Goal: Task Accomplishment & Management: Use online tool/utility

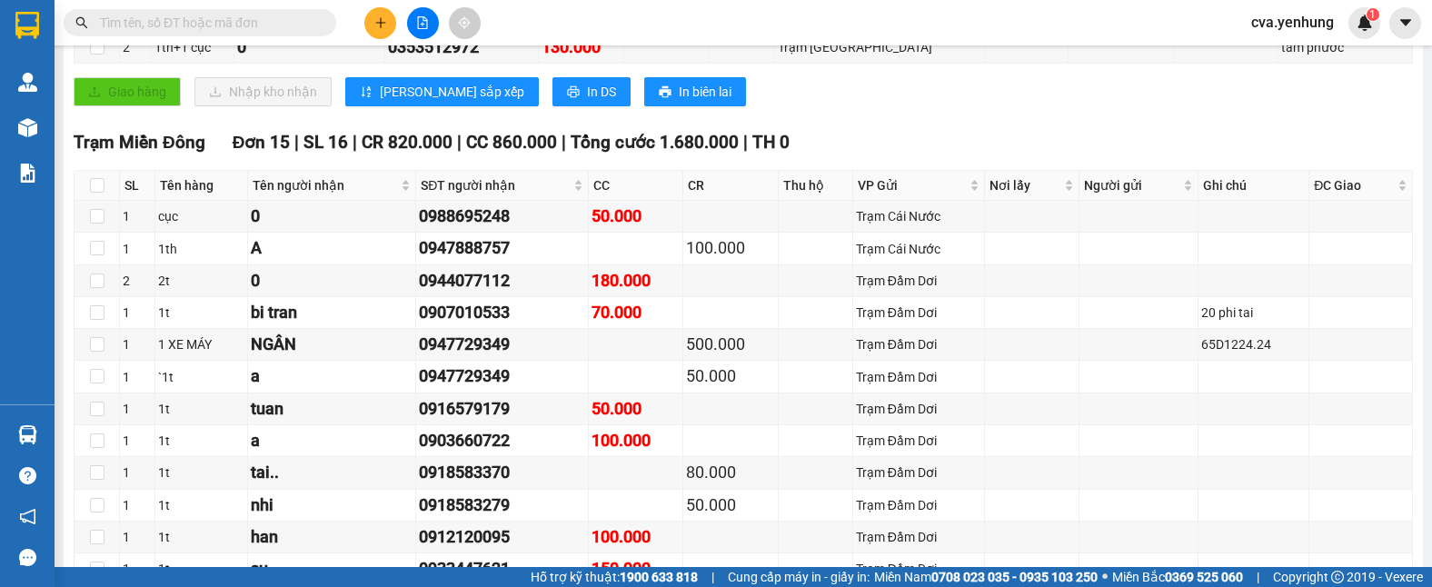
scroll to position [526, 0]
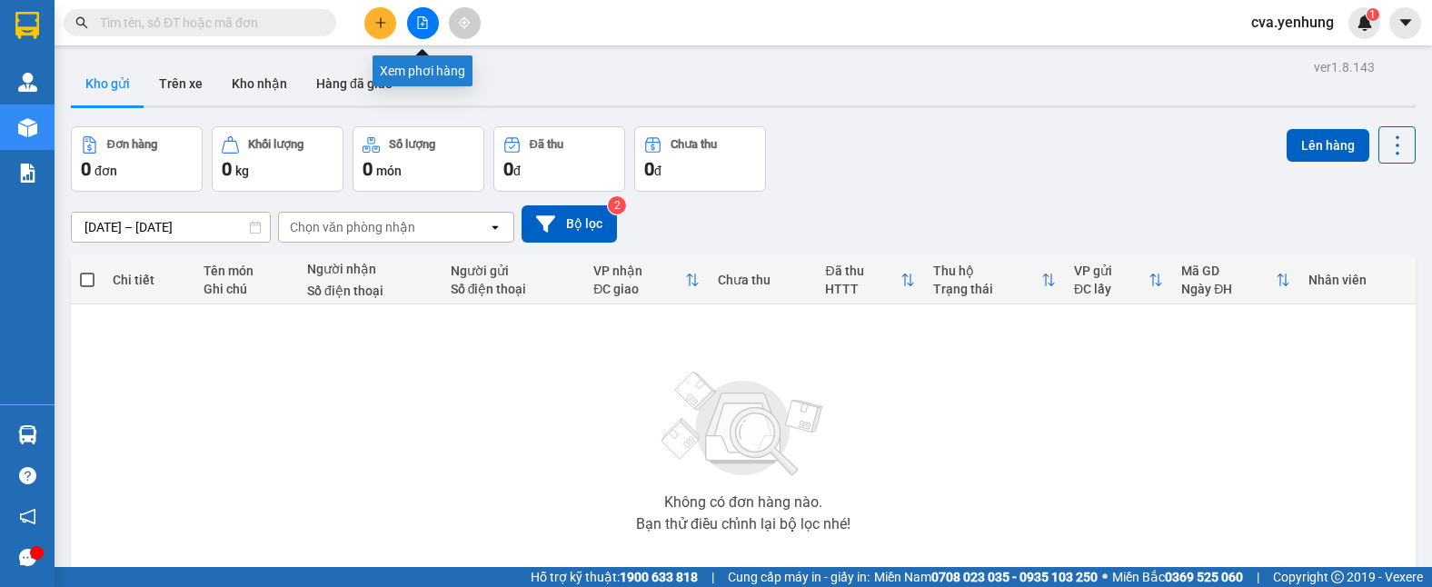
click at [427, 17] on icon "file-add" at bounding box center [422, 22] width 13 height 13
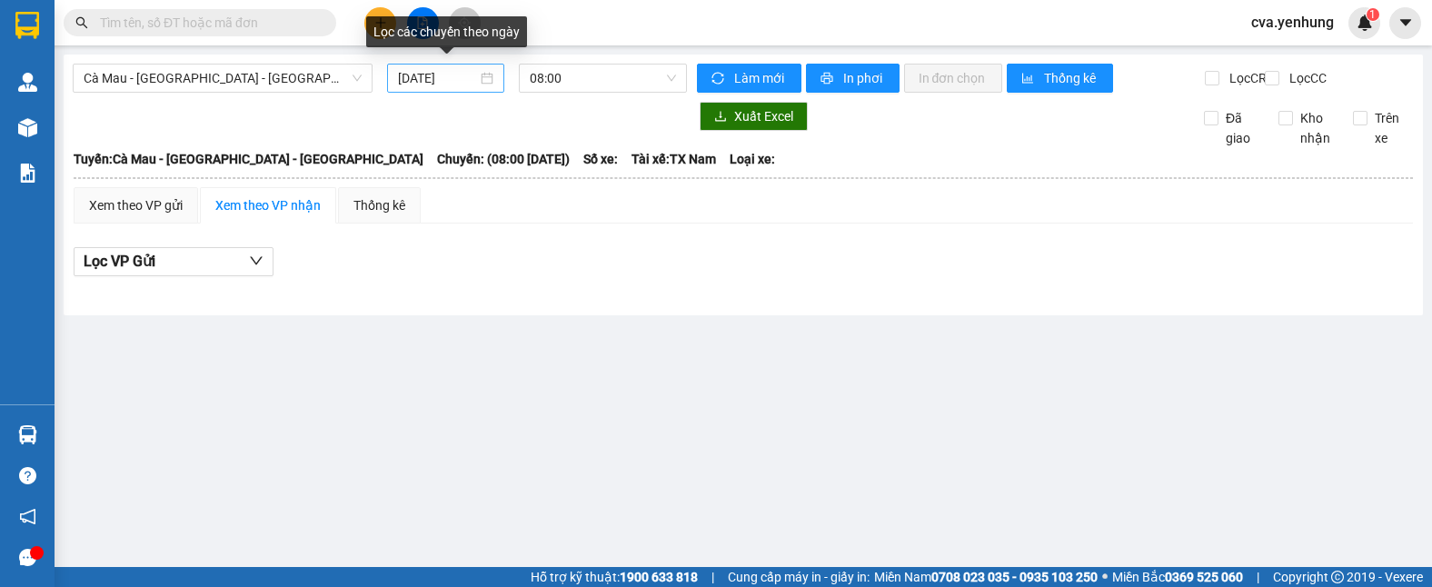
click at [488, 75] on div "[DATE]" at bounding box center [445, 78] width 95 height 20
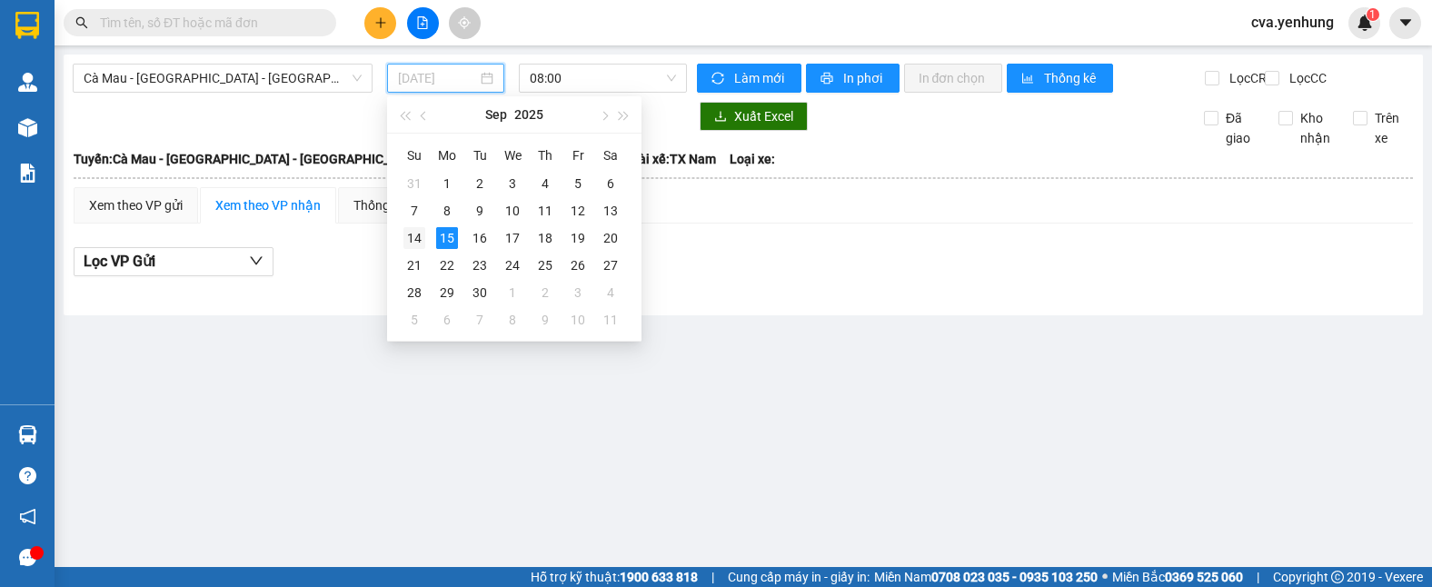
click at [413, 243] on div "14" at bounding box center [415, 238] width 22 height 22
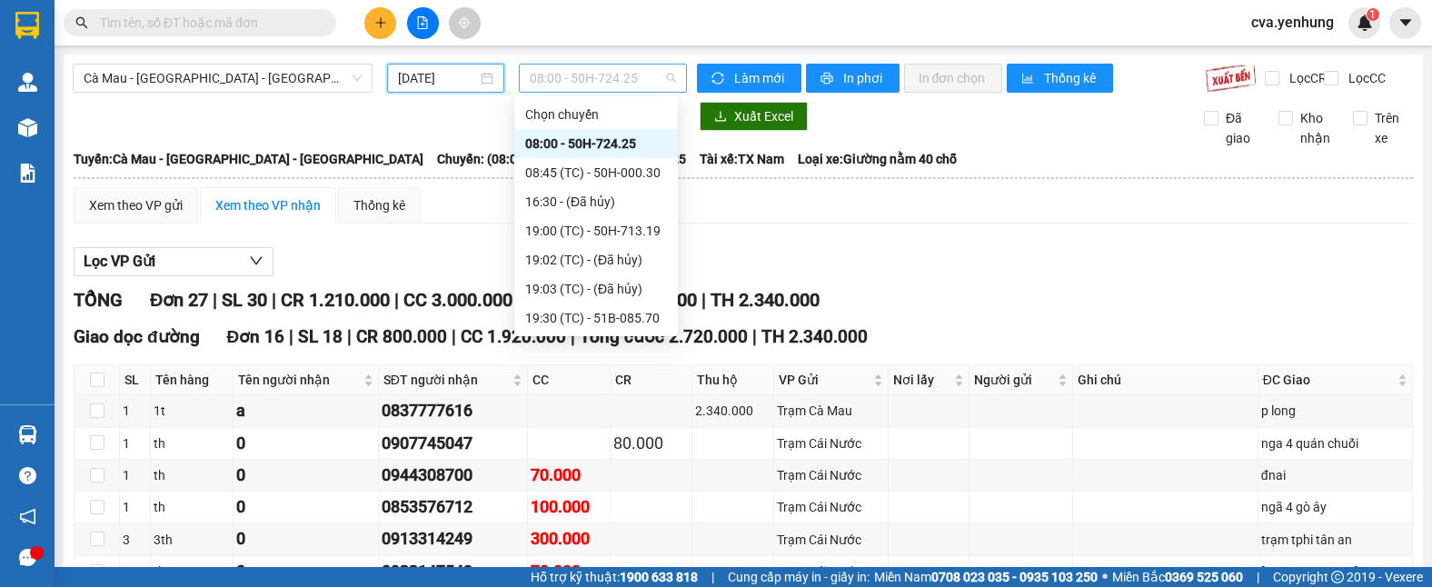
click at [668, 74] on span "08:00 - 50H-724.25" at bounding box center [603, 78] width 147 height 27
click at [604, 233] on div "19:00 (TC) - 50H-713.19" at bounding box center [596, 231] width 142 height 20
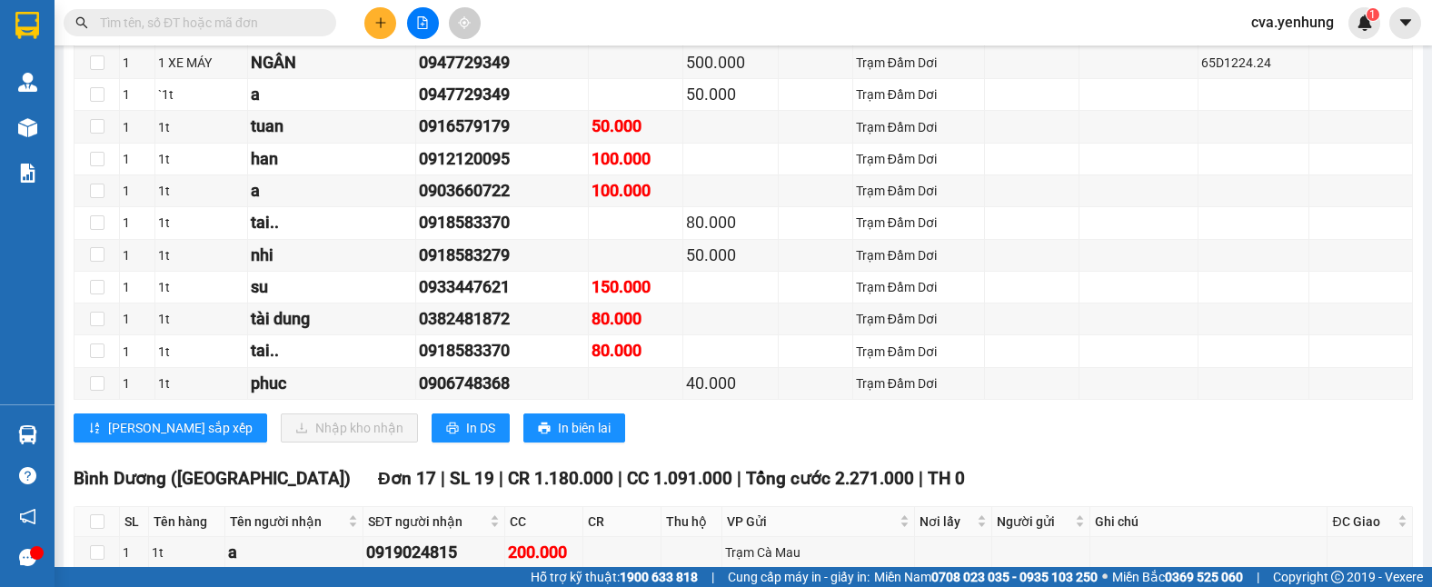
scroll to position [2336, 0]
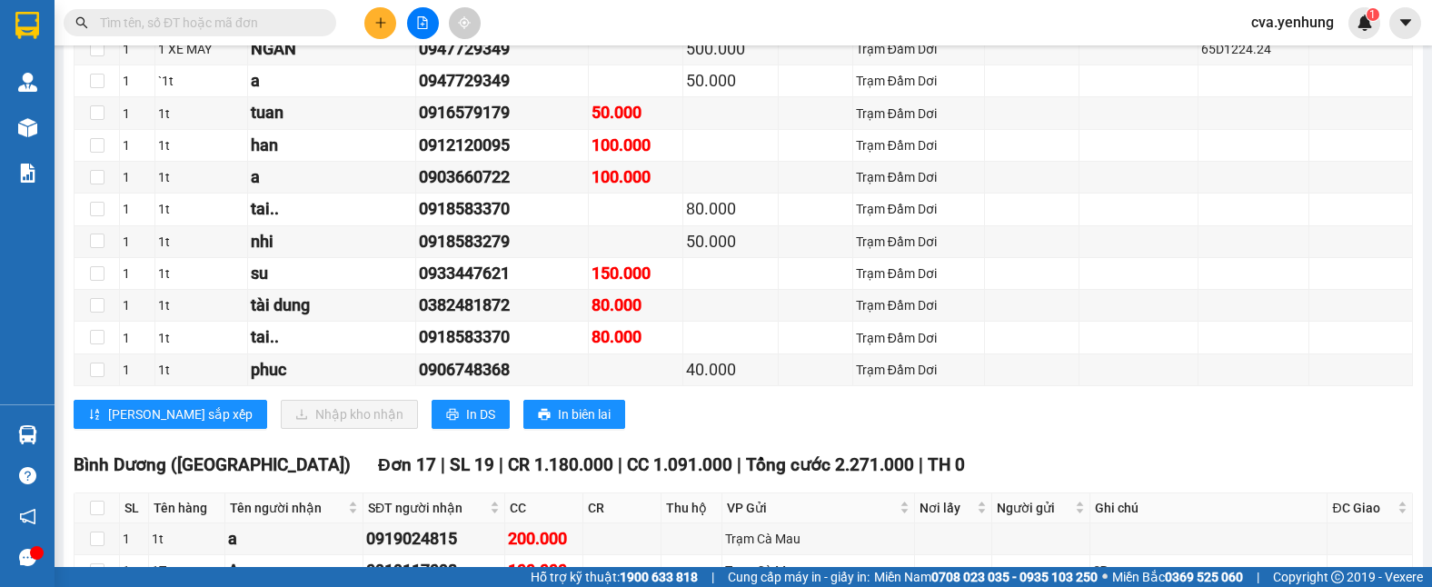
drag, startPoint x: 1405, startPoint y: 371, endPoint x: 1417, endPoint y: 328, distance: 44.3
click at [1418, 321] on main "Cà Mau - Sài Gòn - Đồng Nai 14/09/2025 19:00 (TC) - 50H-713.19 Làm mới In phơi …" at bounding box center [716, 283] width 1432 height 567
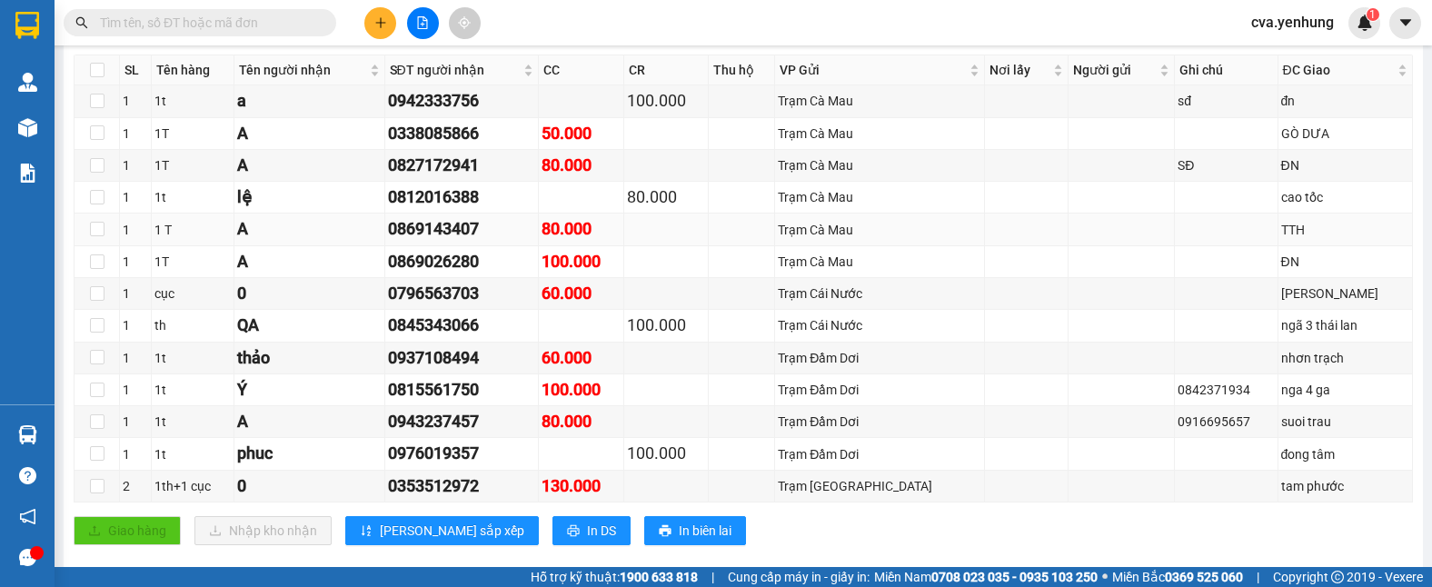
scroll to position [0, 0]
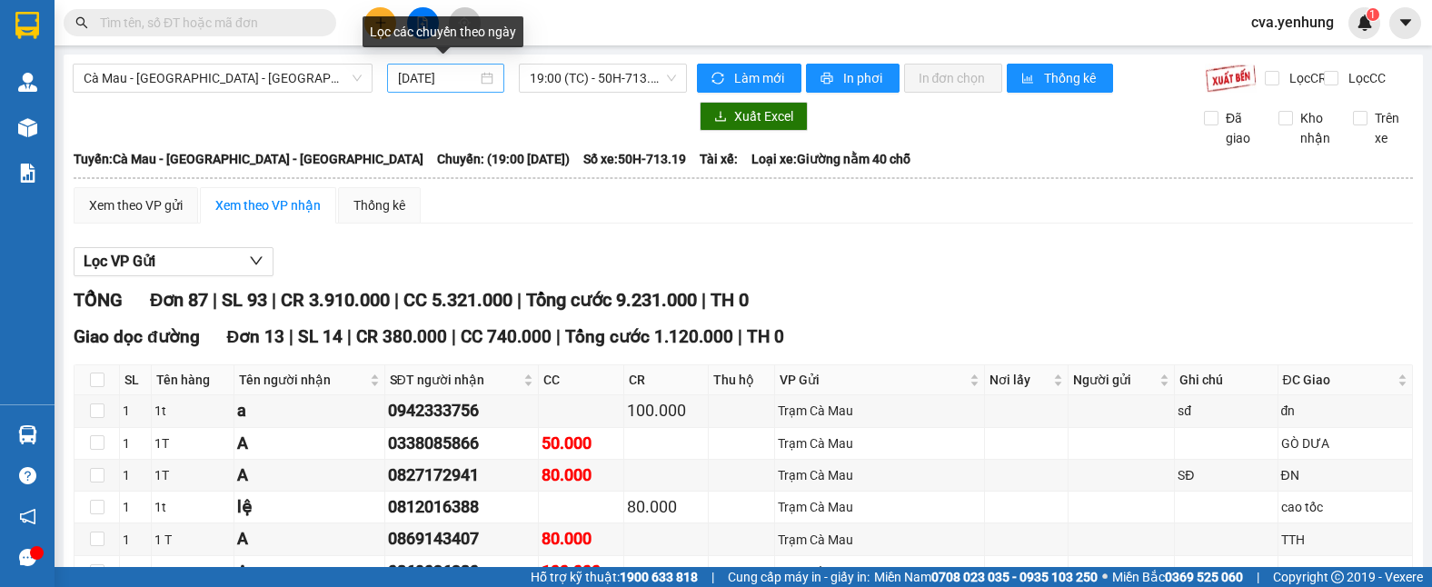
click at [479, 81] on div "[DATE]" at bounding box center [445, 78] width 95 height 20
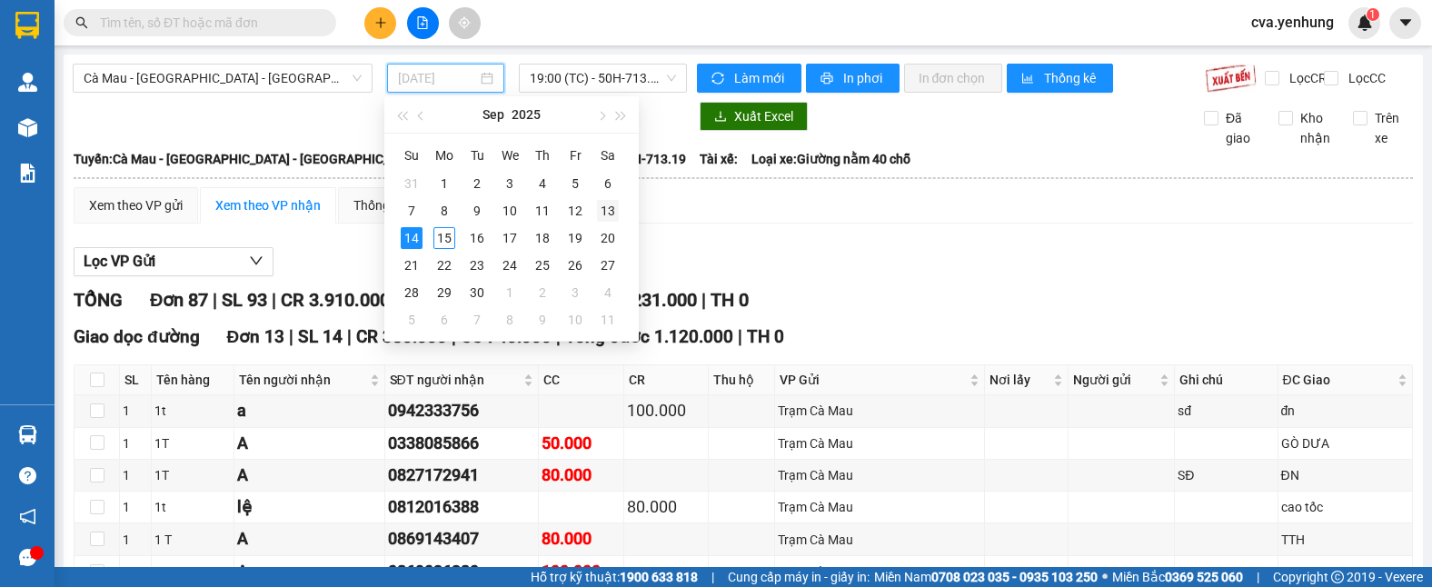
click at [612, 213] on div "13" at bounding box center [608, 211] width 22 height 22
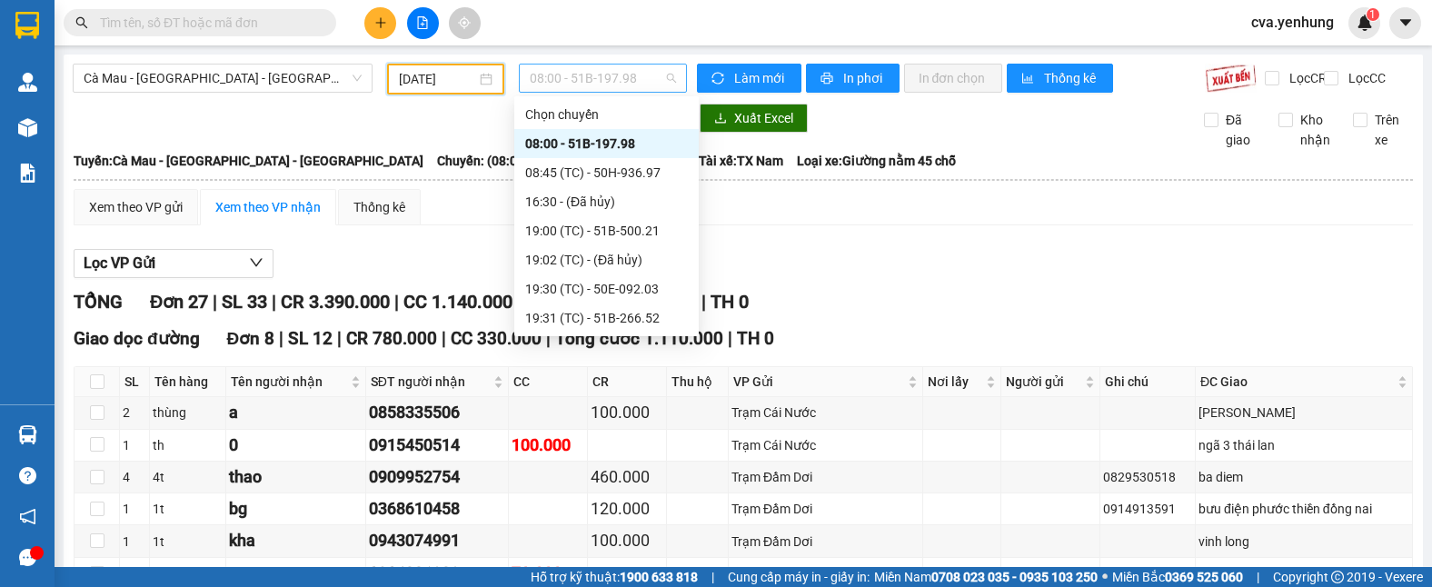
click at [665, 75] on span "08:00 - 51B-197.98" at bounding box center [603, 78] width 147 height 27
click at [626, 232] on div "19:00 (TC) - 51B-500.21" at bounding box center [606, 231] width 163 height 20
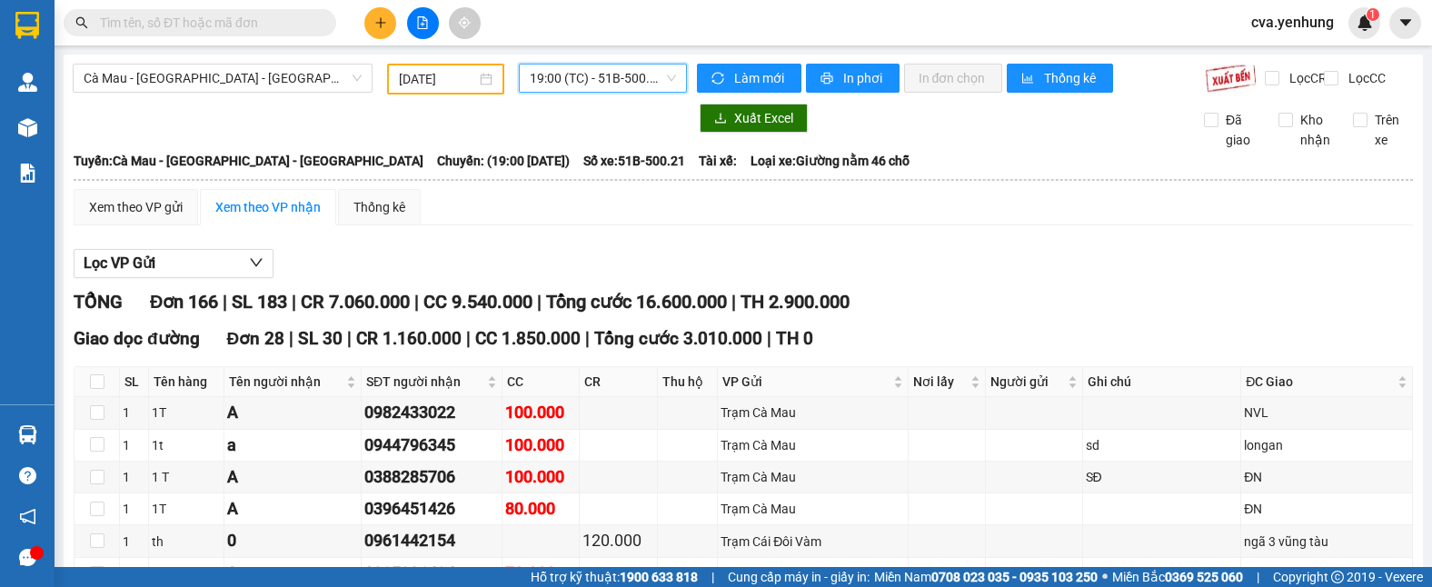
click at [482, 78] on div "13/09/2025" at bounding box center [445, 79] width 93 height 20
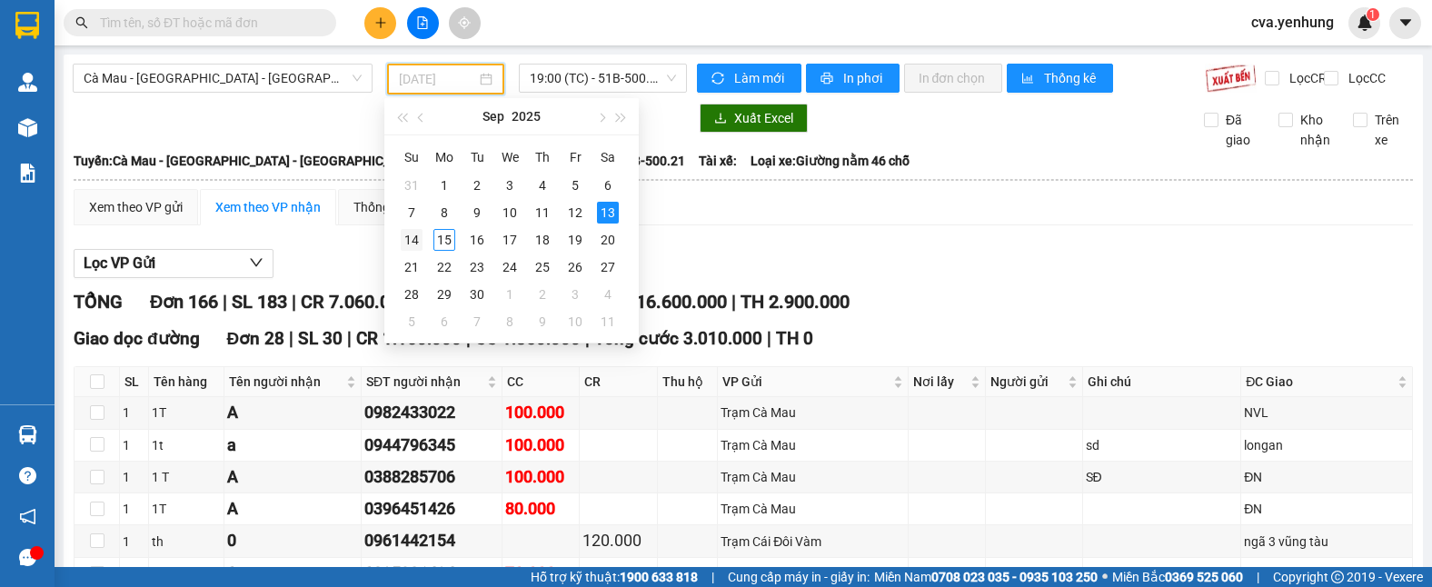
click at [420, 241] on div "14" at bounding box center [412, 240] width 22 height 22
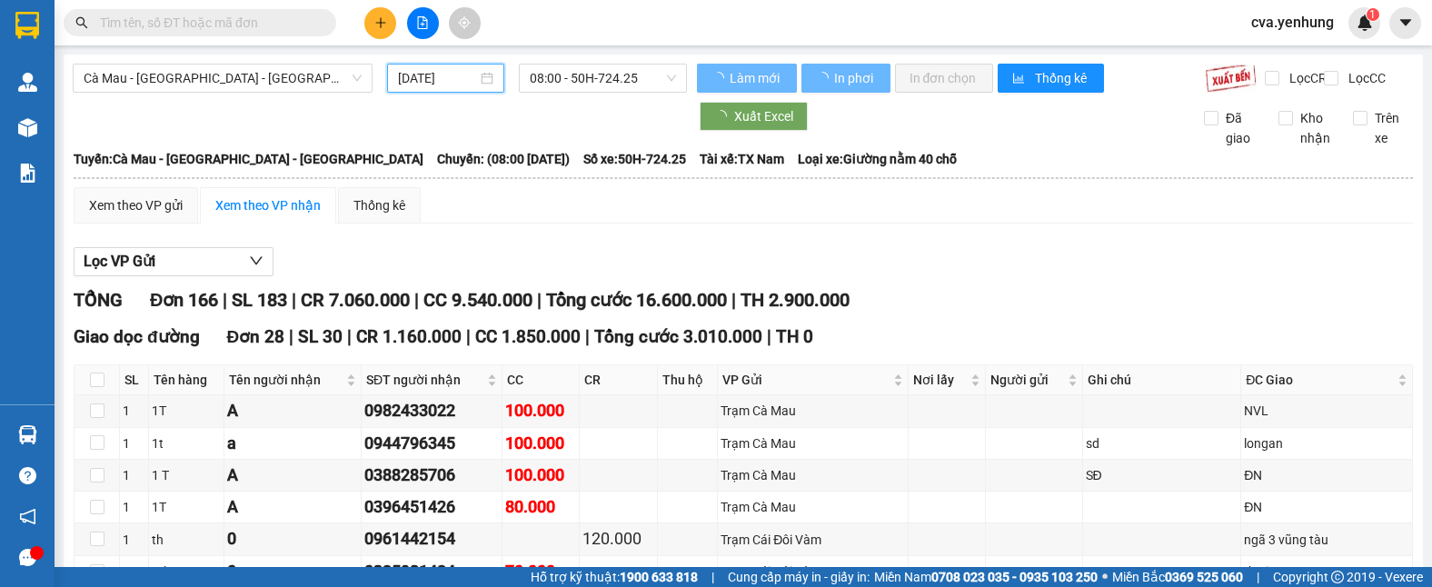
type input "[DATE]"
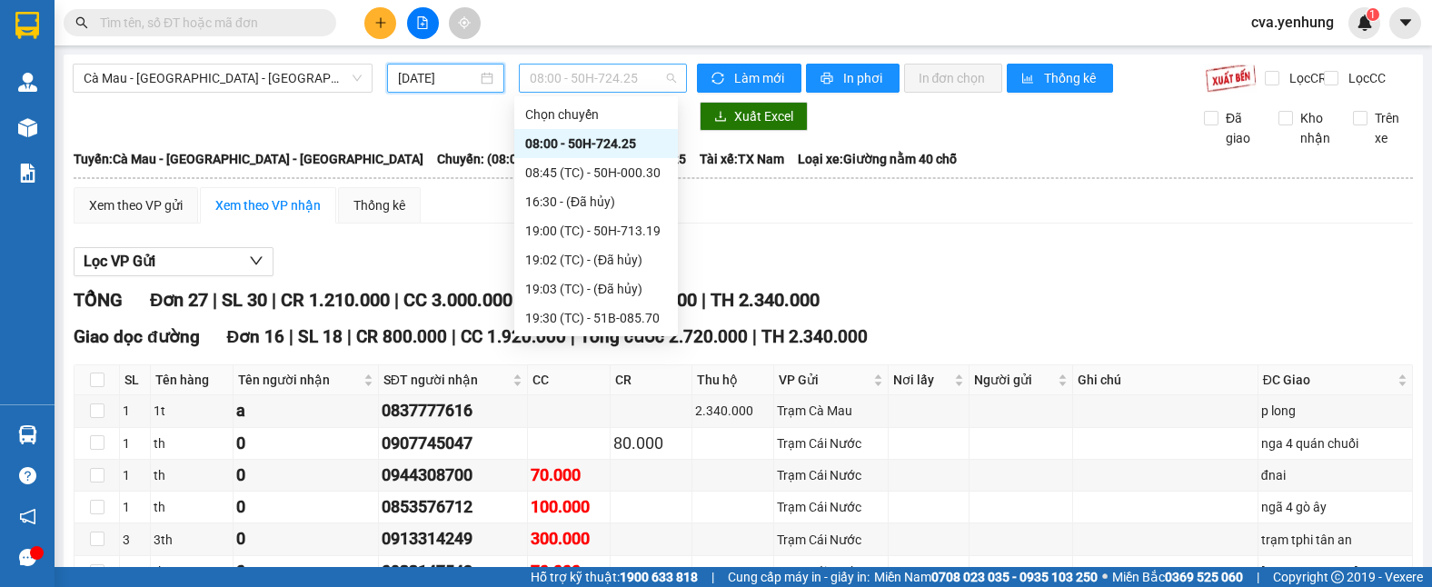
drag, startPoint x: 661, startPoint y: 79, endPoint x: 667, endPoint y: 114, distance: 35.1
click at [662, 79] on span "08:00 - 50H-724.25" at bounding box center [603, 78] width 147 height 27
click at [626, 227] on div "19:00 (TC) - 50H-713.19" at bounding box center [596, 231] width 142 height 20
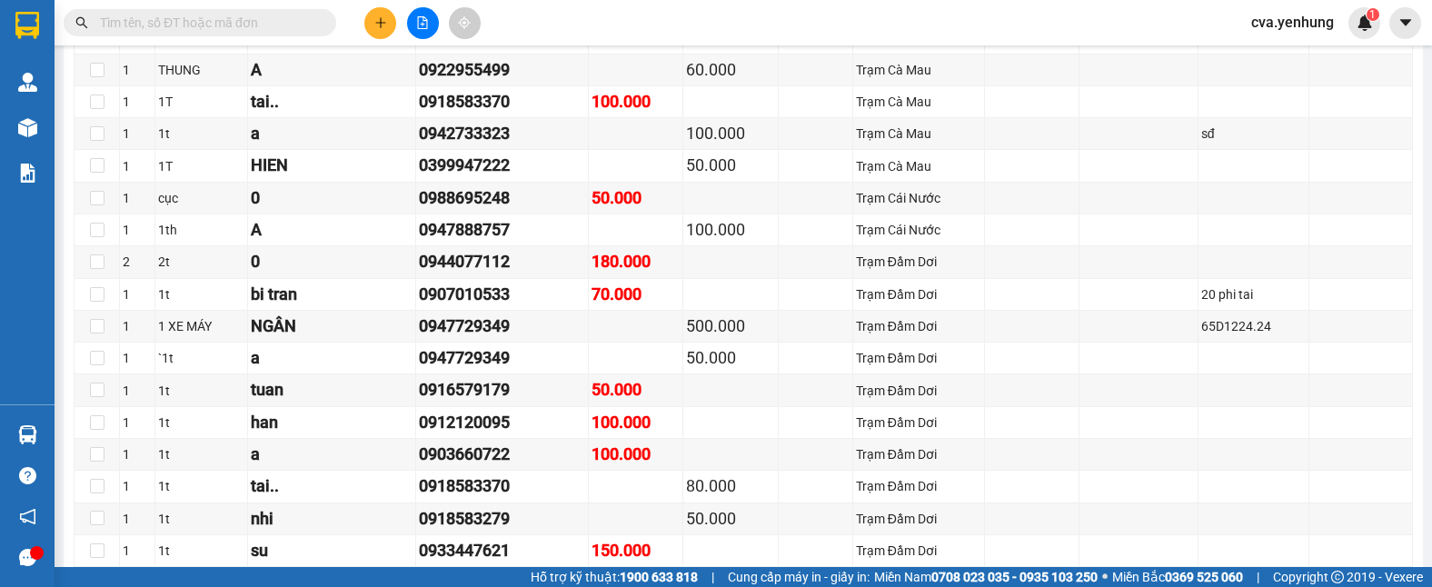
scroll to position [2045, 0]
